Goal: Information Seeking & Learning: Learn about a topic

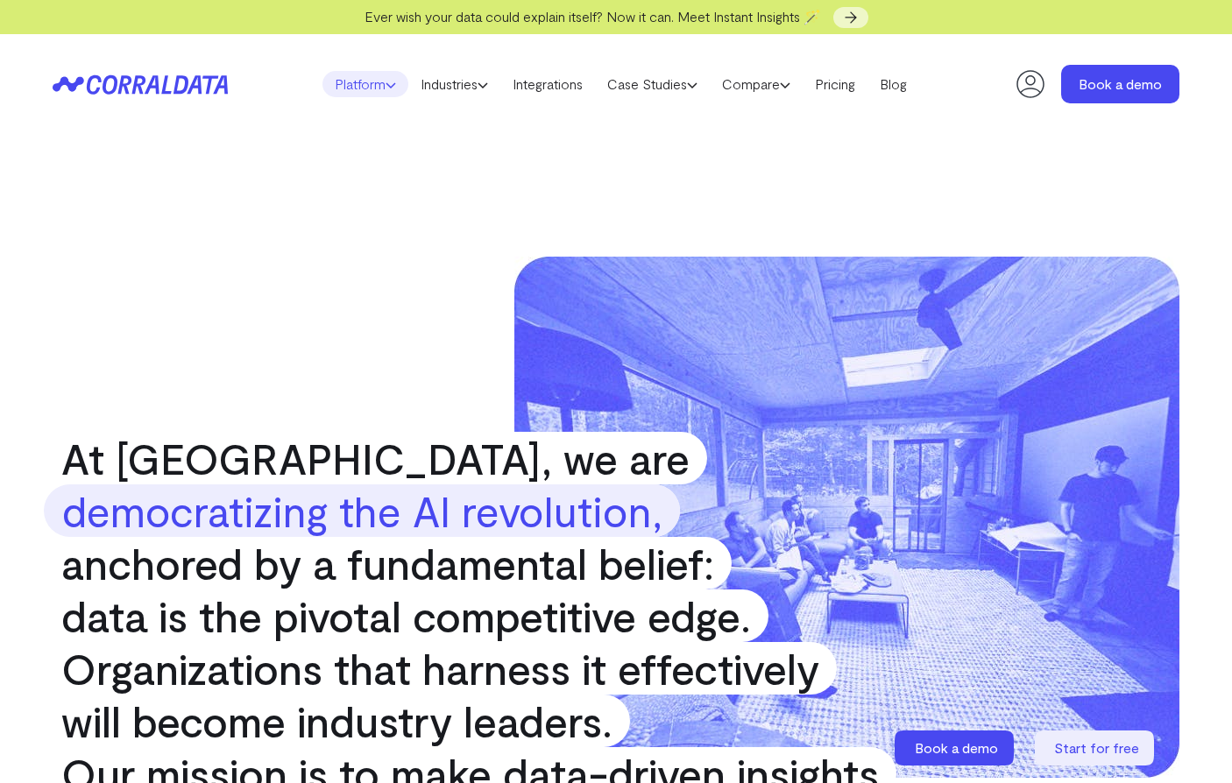
click at [377, 81] on link "Platform" at bounding box center [365, 84] width 86 height 26
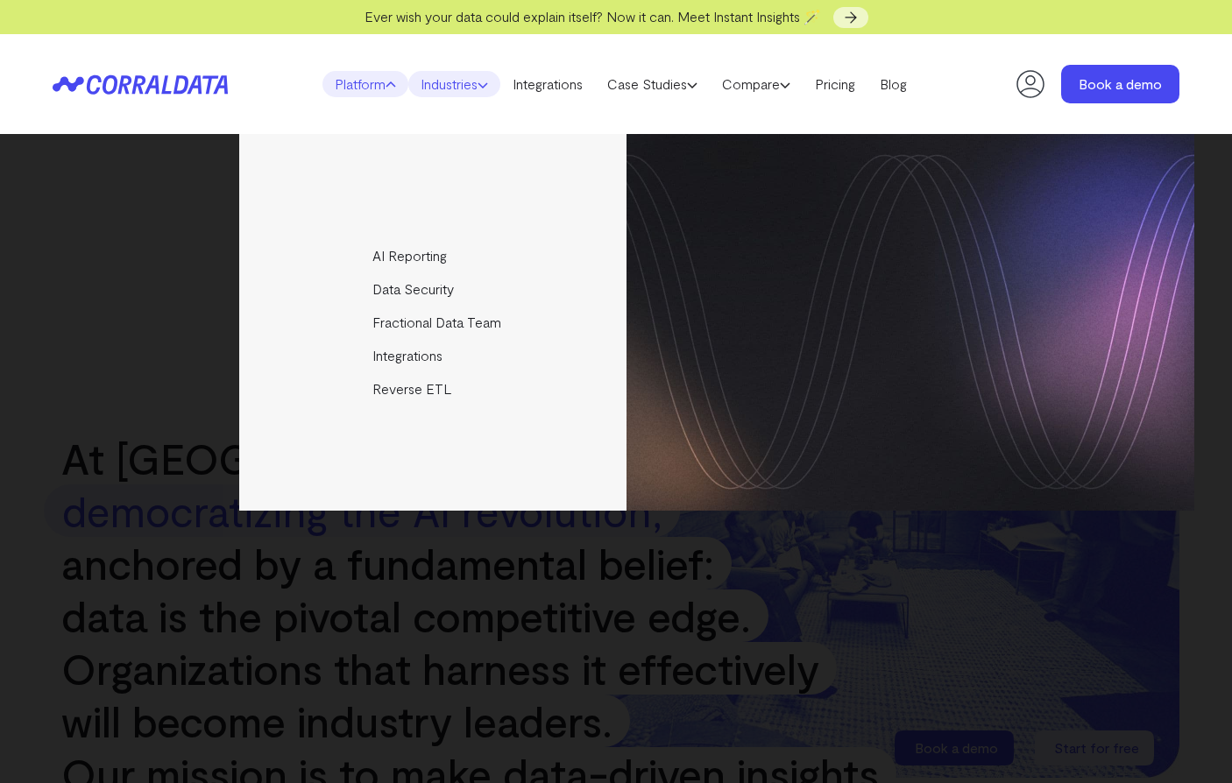
click at [459, 78] on link "Industries" at bounding box center [454, 84] width 92 height 26
click at [537, 81] on link "Integrations" at bounding box center [547, 84] width 95 height 26
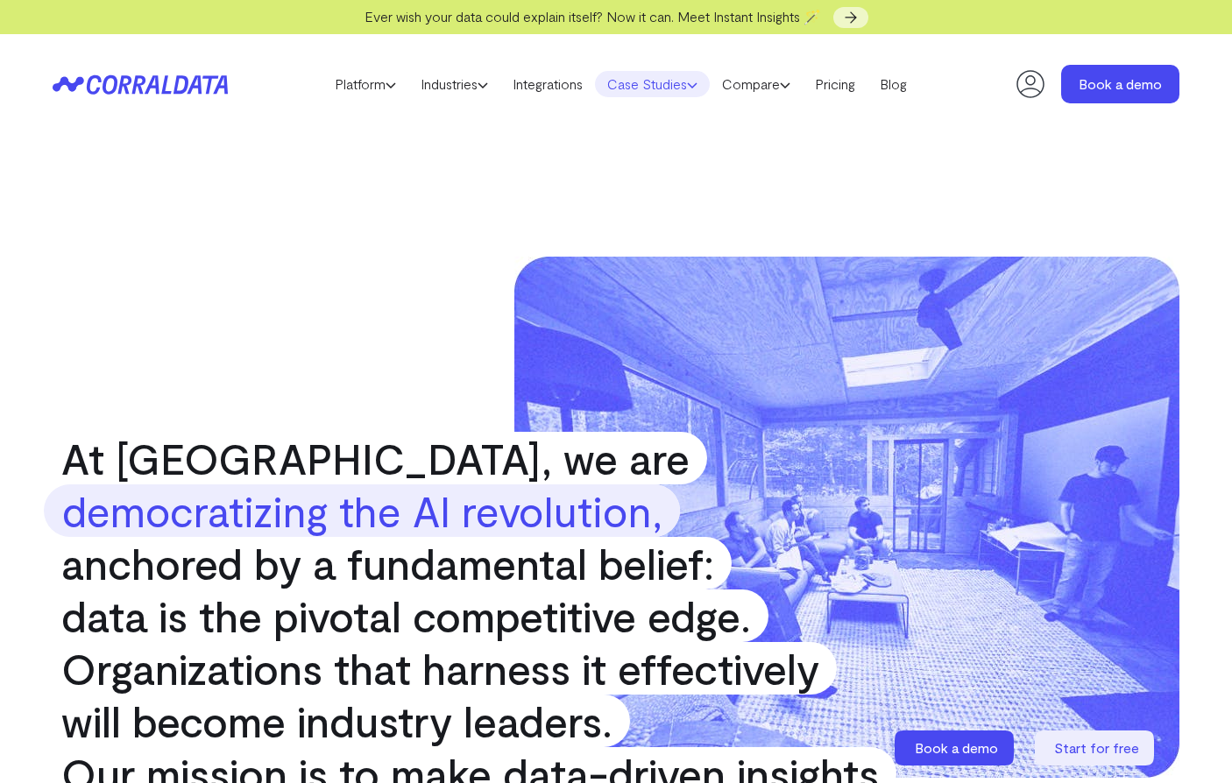
click at [636, 89] on link "Case Studies" at bounding box center [652, 84] width 115 height 26
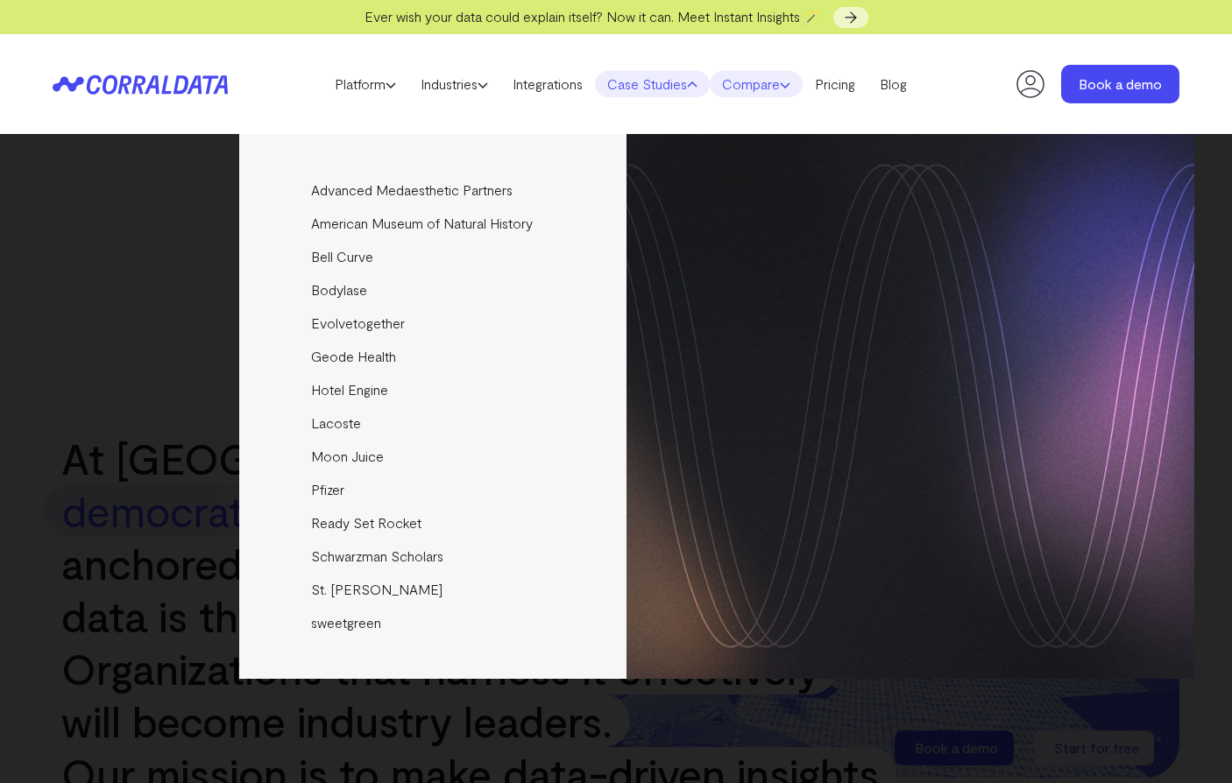
click at [797, 79] on link "Compare" at bounding box center [756, 84] width 93 height 26
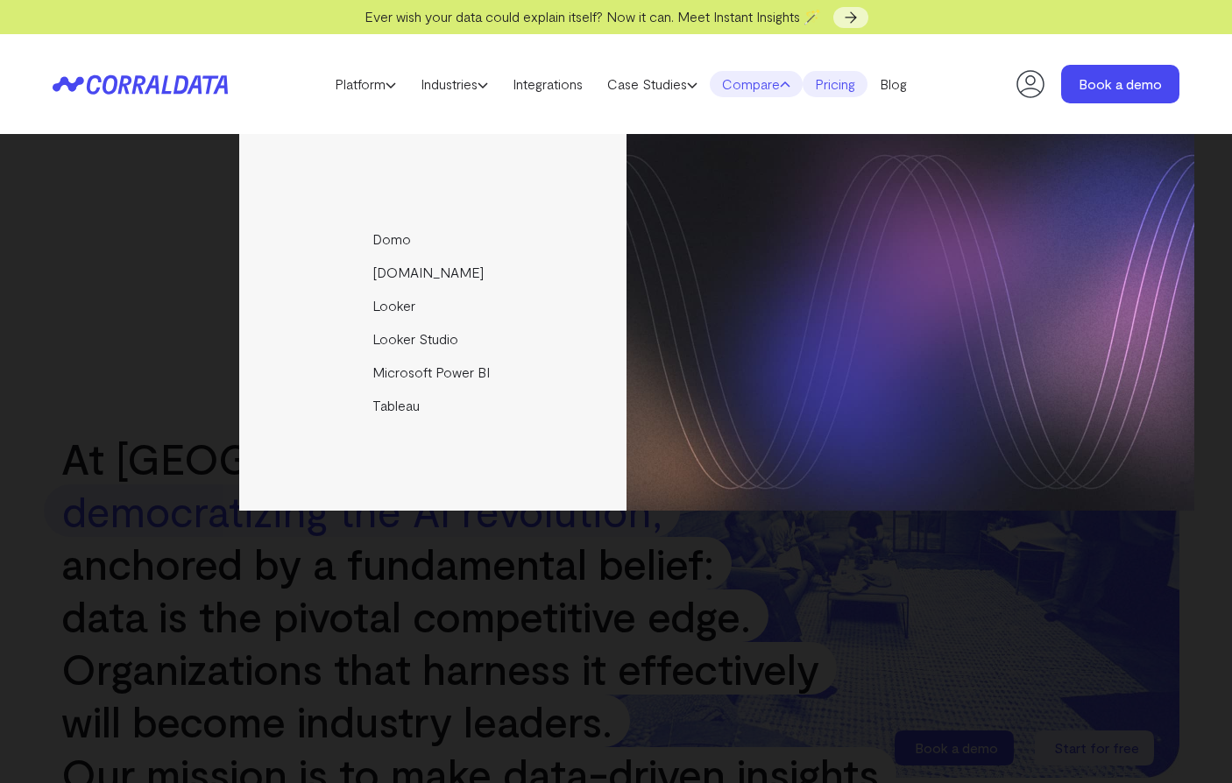
click at [852, 81] on link "Pricing" at bounding box center [834, 84] width 65 height 26
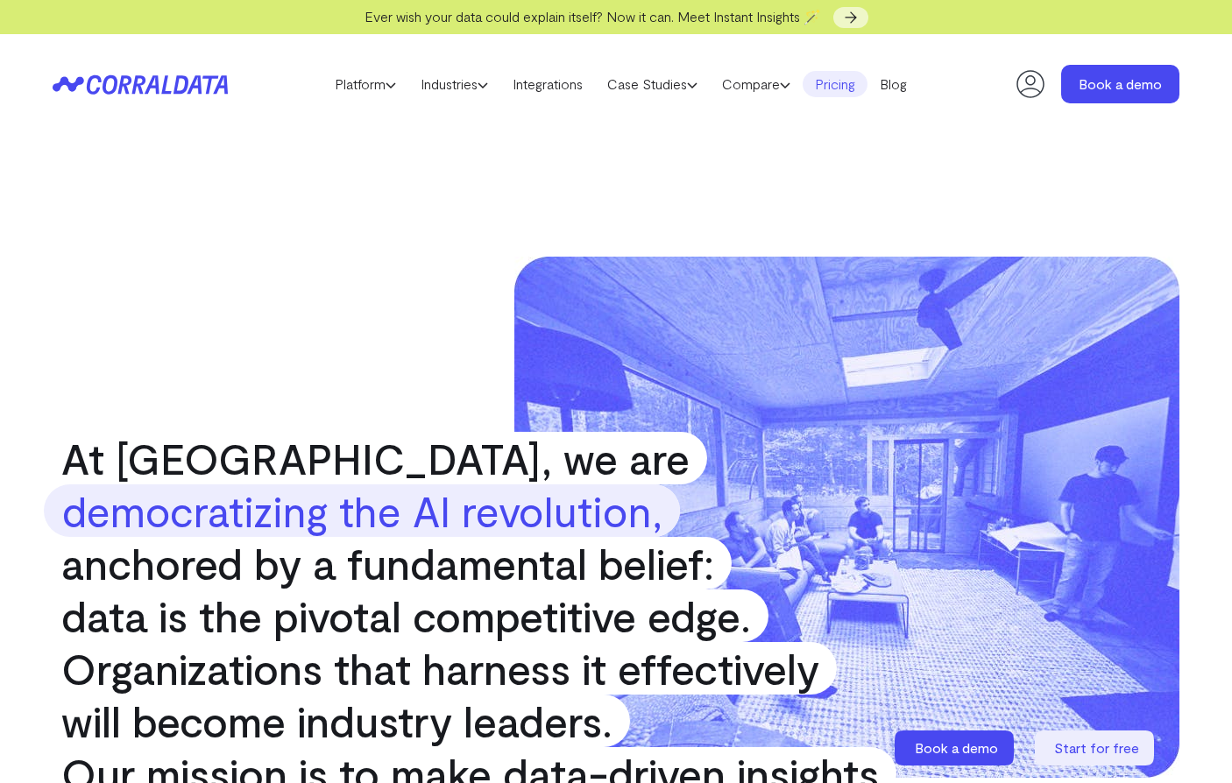
click at [852, 95] on link "Pricing" at bounding box center [834, 84] width 65 height 26
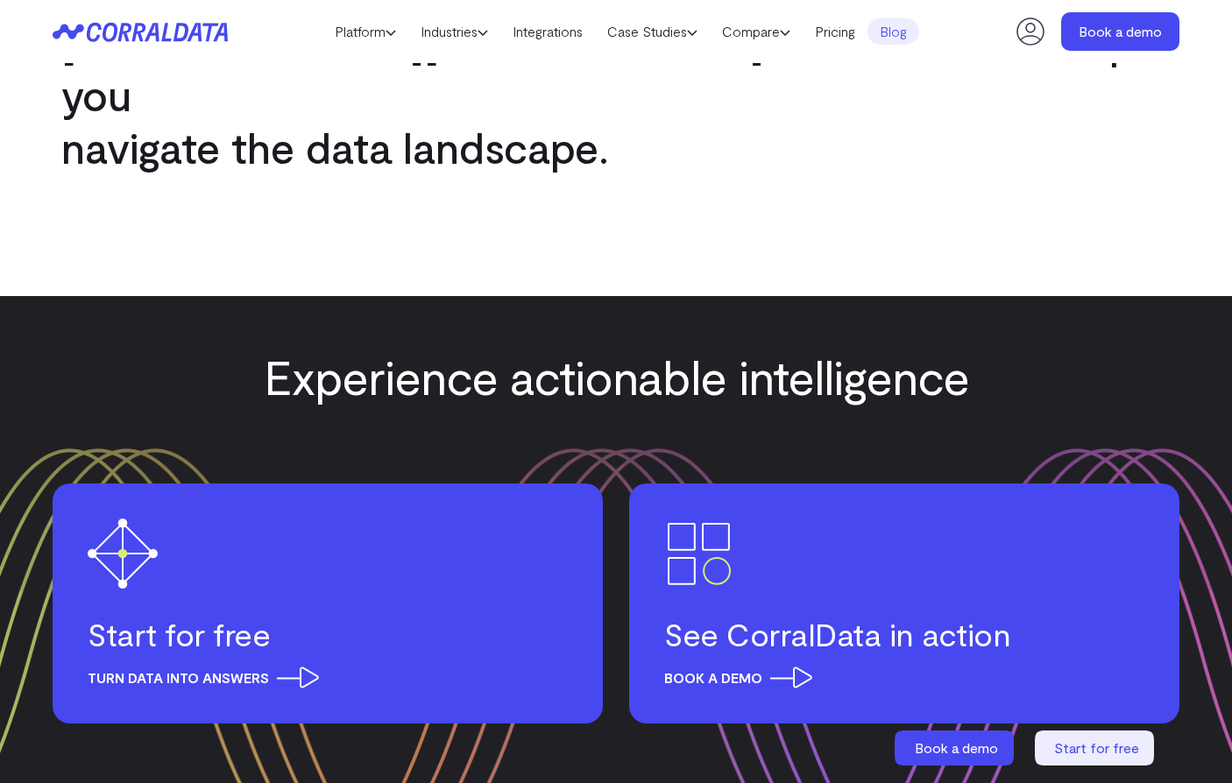
scroll to position [1750, 0]
